Goal: Information Seeking & Learning: Check status

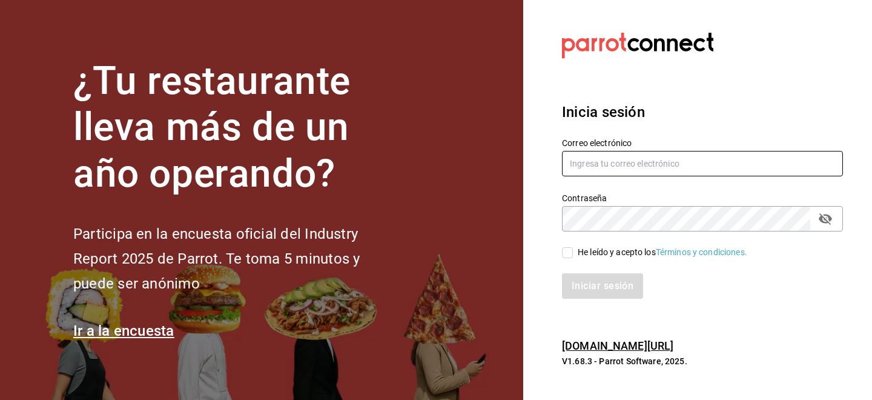
type input "ion@greenrhino.mx"
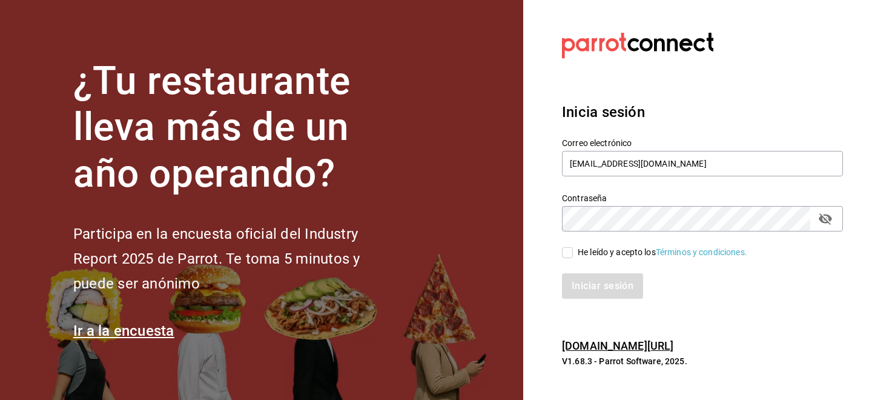
click at [581, 256] on div "He leído y acepto los Términos y condiciones." at bounding box center [663, 252] width 170 height 13
click at [573, 256] on input "He leído y acepto los Términos y condiciones." at bounding box center [567, 252] width 11 height 11
checkbox input "true"
click at [582, 287] on button "Iniciar sesión" at bounding box center [603, 285] width 82 height 25
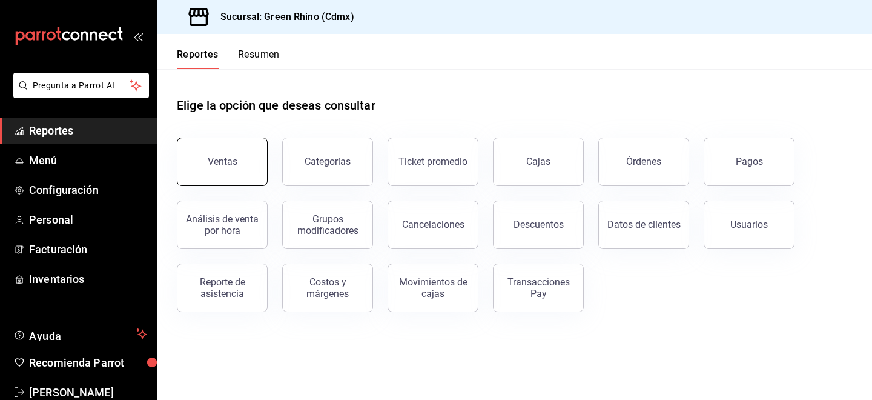
click at [240, 156] on button "Ventas" at bounding box center [222, 161] width 91 height 48
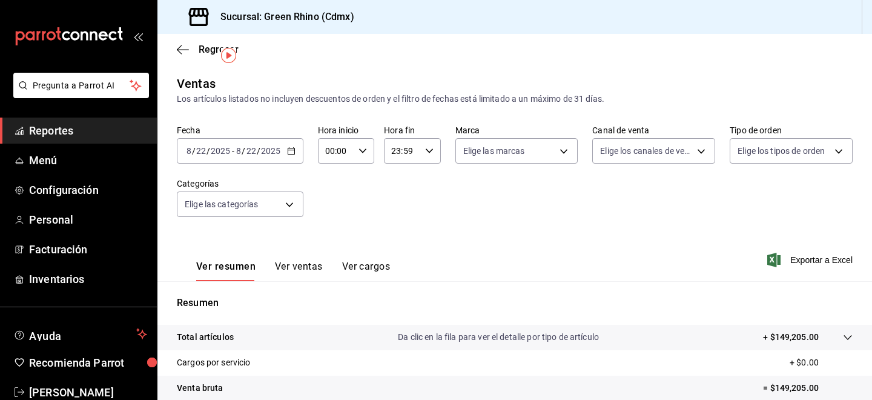
scroll to position [28, 0]
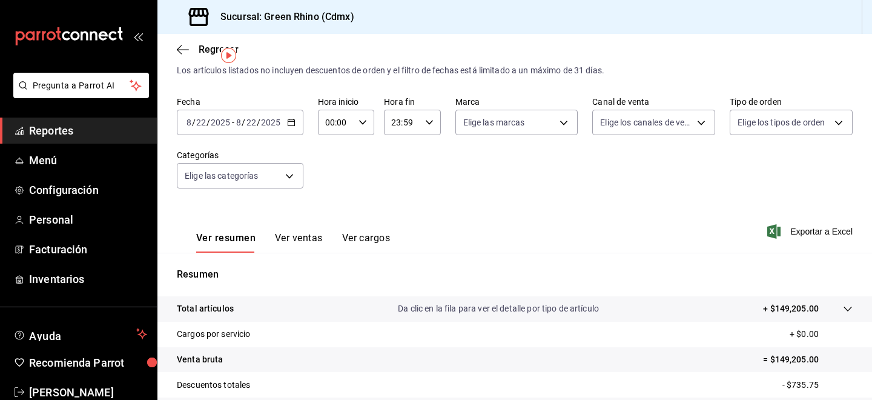
click at [287, 233] on button "Ver ventas" at bounding box center [299, 242] width 48 height 21
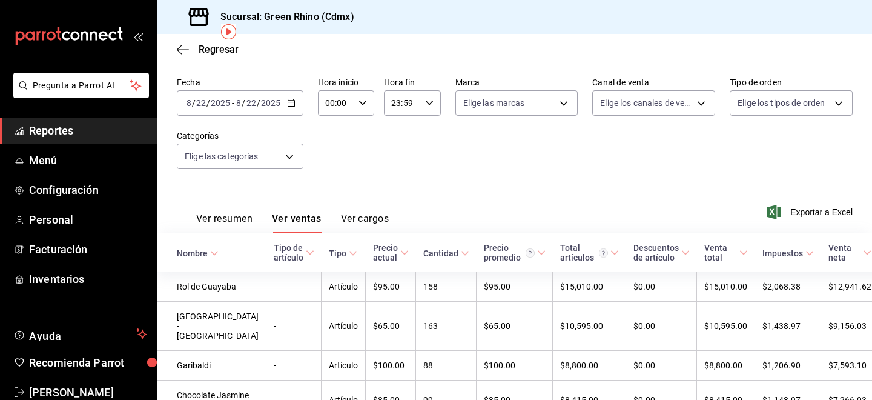
scroll to position [53, 0]
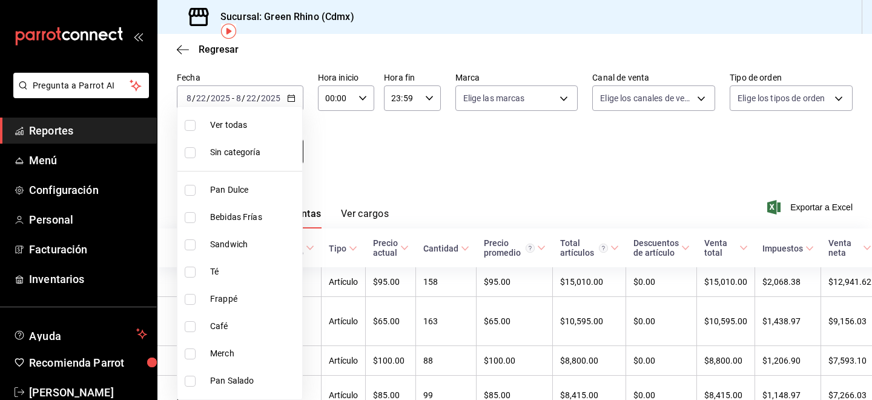
click at [251, 147] on body "Pregunta a Parrot AI Reportes Menú Configuración Personal Facturación Inventari…" at bounding box center [436, 200] width 872 height 400
click at [234, 246] on span "Sandwich" at bounding box center [253, 244] width 87 height 13
type input "3d0d47d2-2483-4a01-82fd-f597c0f2e60a"
checkbox input "true"
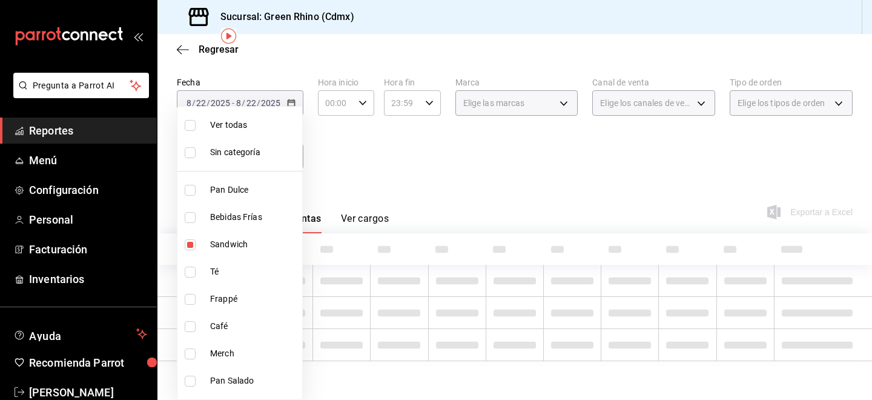
scroll to position [53, 0]
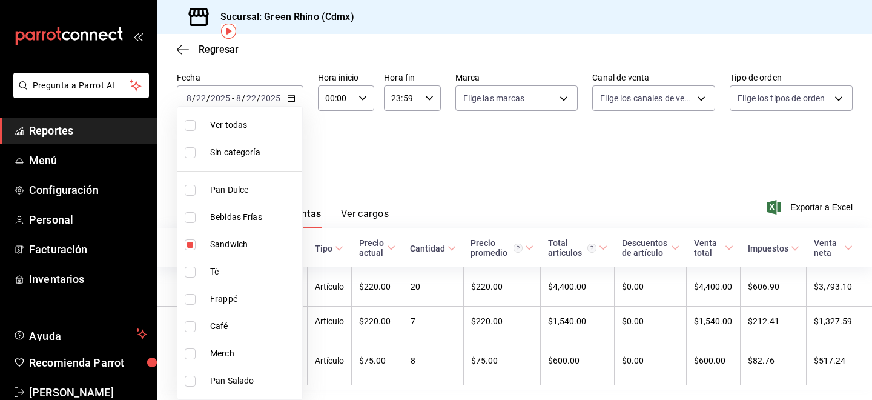
click at [413, 171] on div at bounding box center [436, 200] width 872 height 400
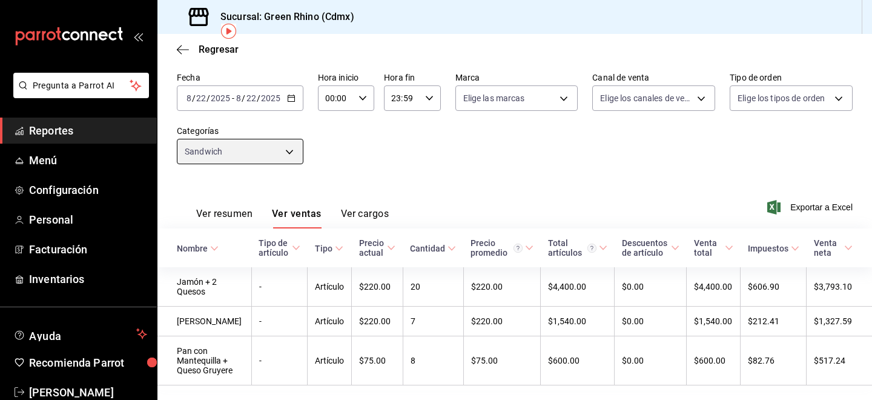
scroll to position [84, 0]
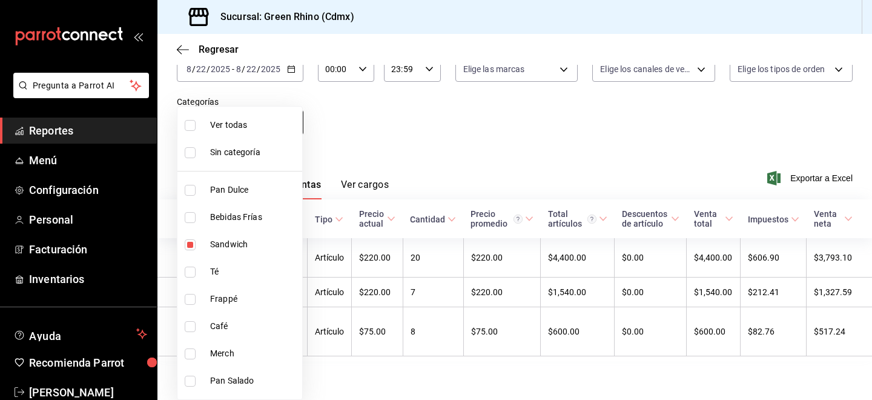
click at [271, 130] on body "Pregunta a Parrot AI Reportes Menú Configuración Personal Facturación Inventari…" at bounding box center [436, 200] width 872 height 400
click at [231, 231] on li "Sandwich" at bounding box center [239, 244] width 125 height 27
checkbox input "false"
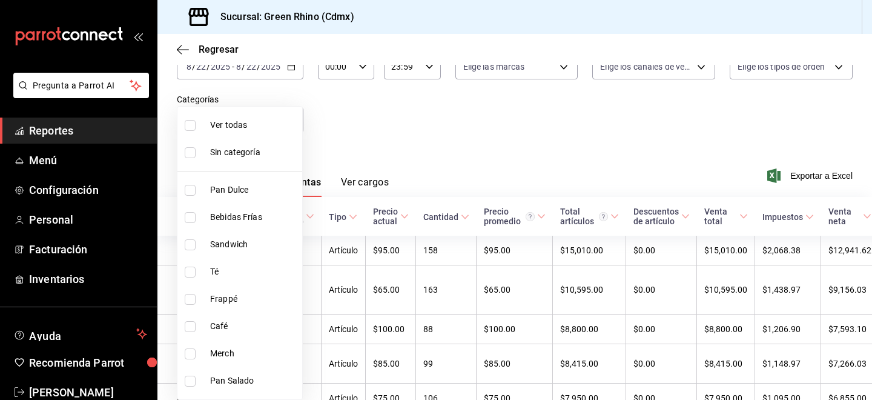
click at [231, 228] on li "Bebidas Frías" at bounding box center [239, 216] width 125 height 27
type input "4f90f54c-2ac6-458b-a9a9-6df5e79288cd"
checkbox input "true"
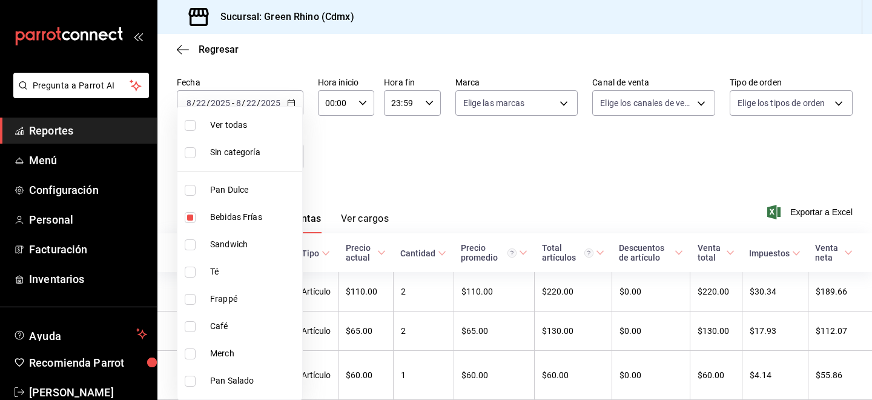
scroll to position [84, 0]
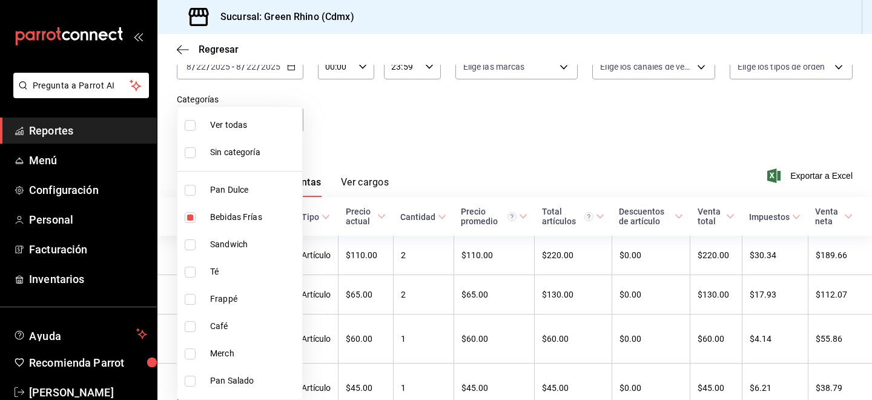
click at [396, 172] on div at bounding box center [436, 200] width 872 height 400
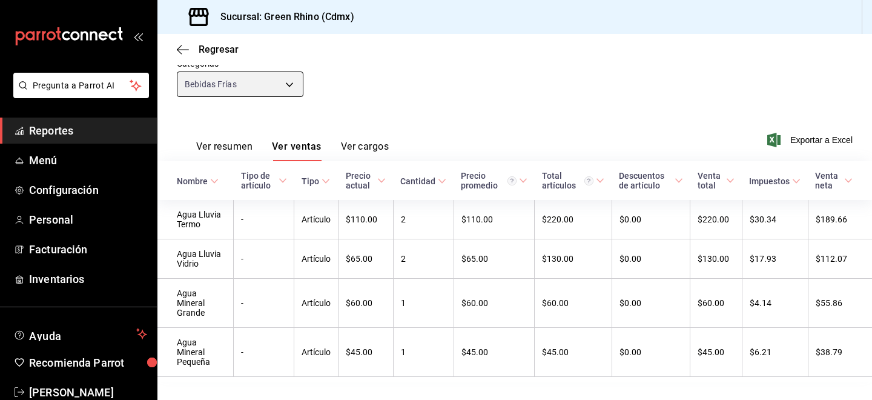
scroll to position [124, 0]
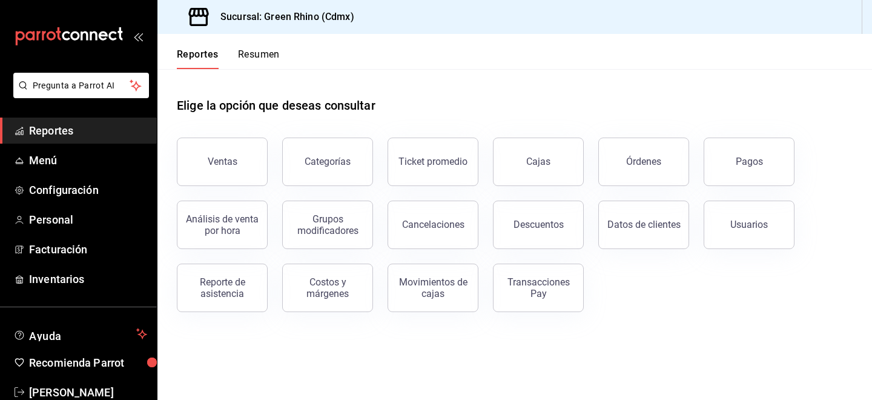
click at [220, 13] on h3 "Sucursal: Green Rhino (Cdmx)" at bounding box center [282, 17] width 143 height 15
click at [621, 162] on button "Órdenes" at bounding box center [643, 161] width 91 height 48
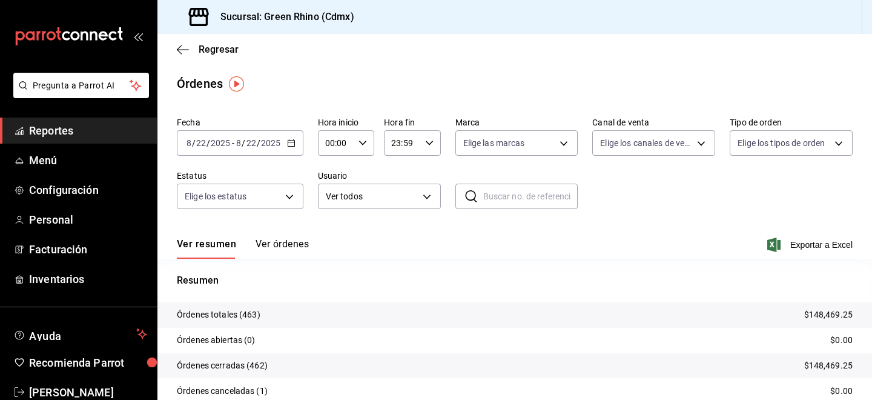
click at [294, 237] on div "Ver resumen Ver órdenes Exportar a Excel" at bounding box center [515, 240] width 676 height 35
click at [294, 241] on button "Ver órdenes" at bounding box center [282, 248] width 53 height 21
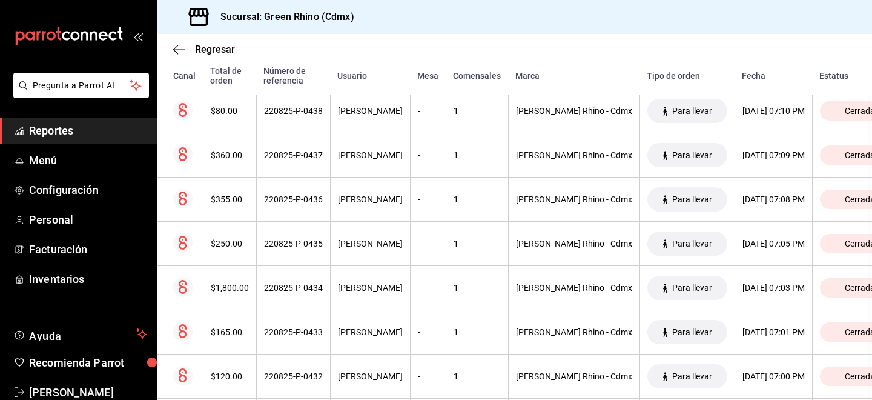
scroll to position [1342, 4]
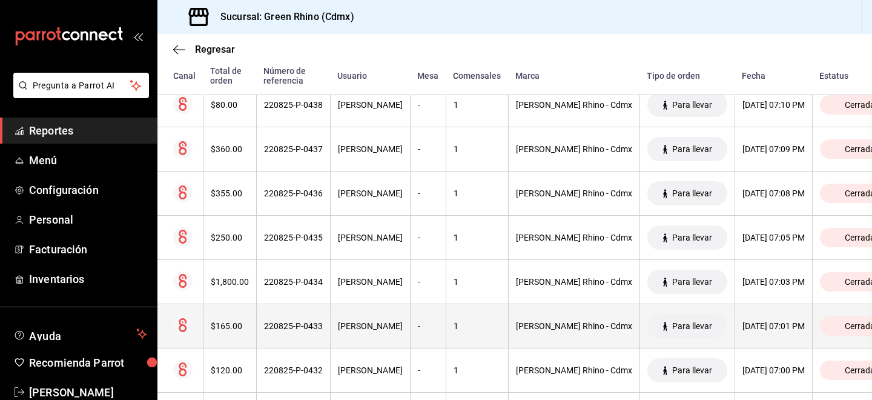
click at [349, 326] on div "[PERSON_NAME]" at bounding box center [370, 326] width 65 height 10
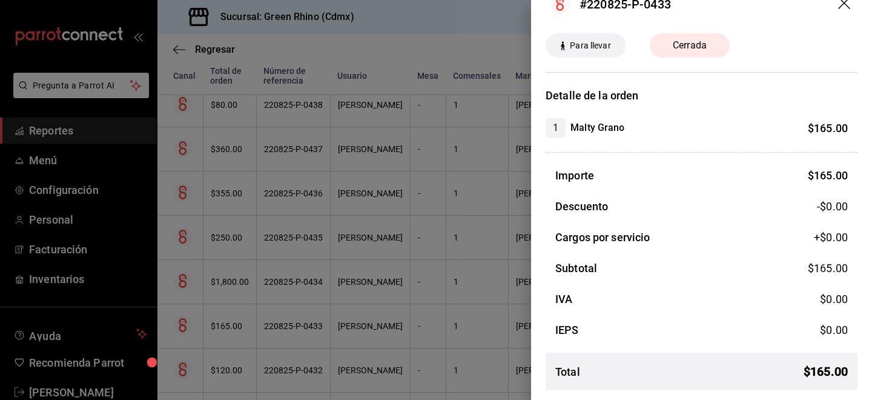
scroll to position [0, 0]
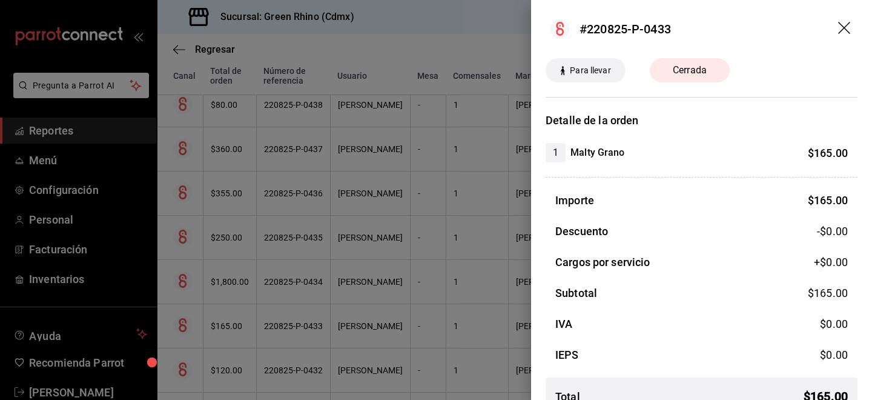
click at [846, 29] on icon "drag" at bounding box center [844, 28] width 12 height 12
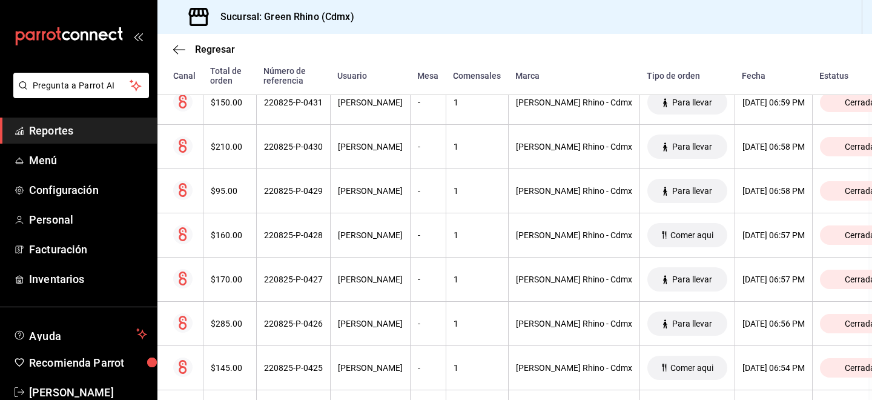
scroll to position [1742, 4]
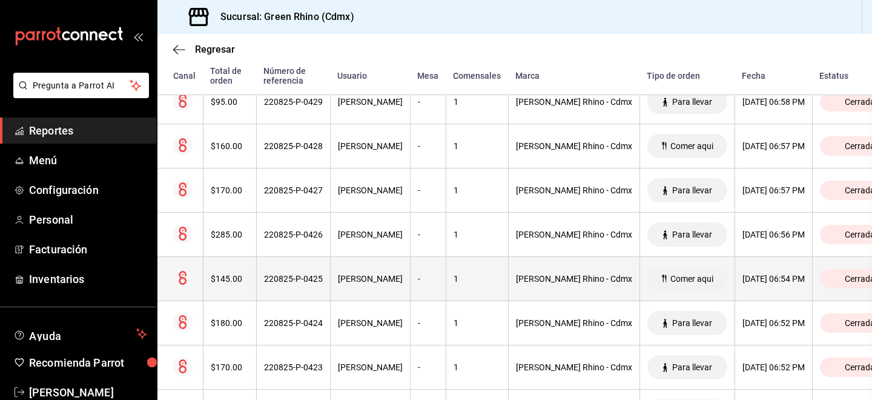
click at [446, 268] on th "1" at bounding box center [477, 279] width 62 height 44
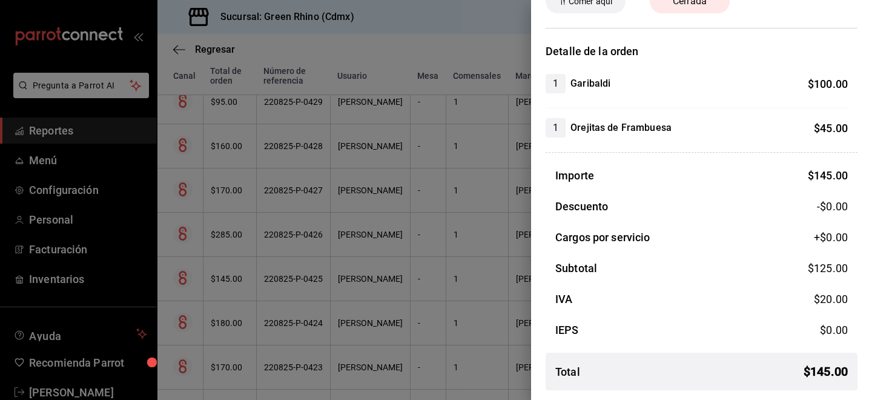
scroll to position [0, 0]
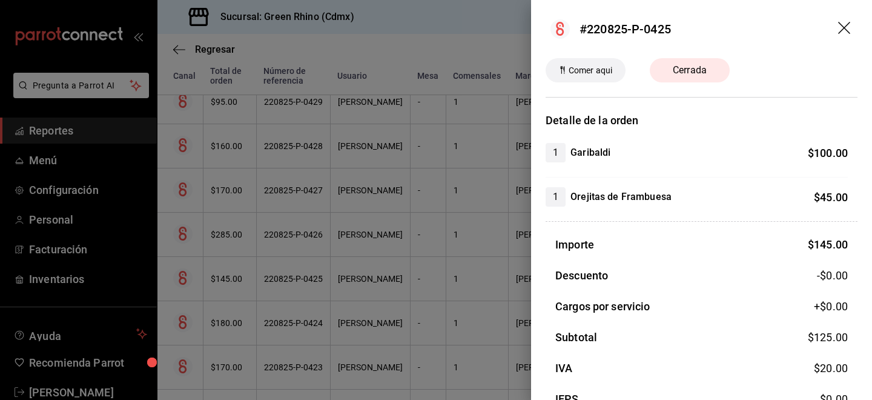
click at [847, 32] on icon "drag" at bounding box center [845, 29] width 15 height 15
